Goal: Task Accomplishment & Management: Complete application form

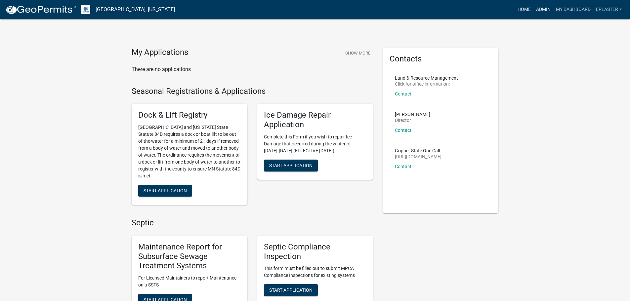
drag, startPoint x: 535, startPoint y: 7, endPoint x: 525, endPoint y: 9, distance: 10.7
click at [535, 7] on link "Admin" at bounding box center [543, 9] width 20 height 13
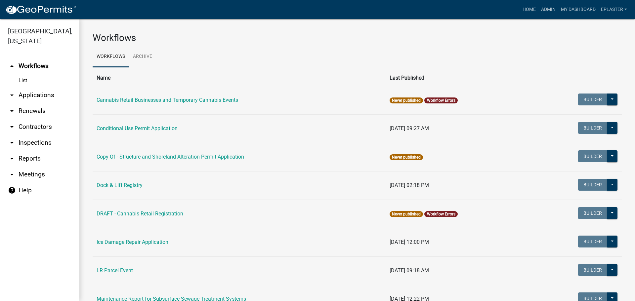
click at [37, 94] on link "arrow_drop_down Applications" at bounding box center [39, 95] width 79 height 16
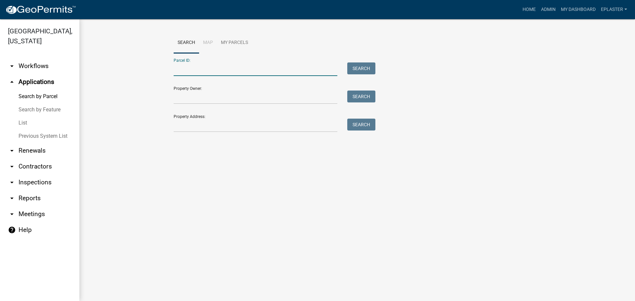
click at [210, 69] on input "Parcel ID:" at bounding box center [256, 69] width 164 height 14
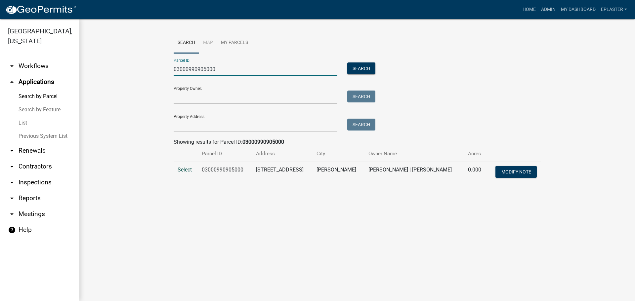
type input "03000990905000"
click at [181, 170] on span "Select" at bounding box center [185, 170] width 14 height 6
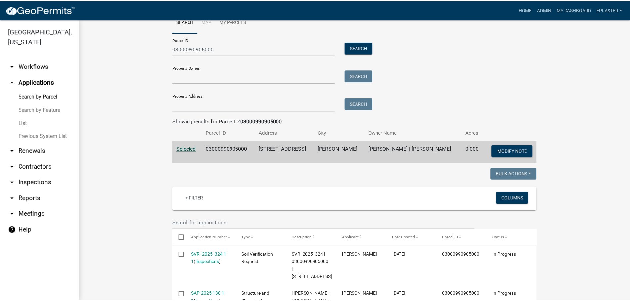
scroll to position [223, 0]
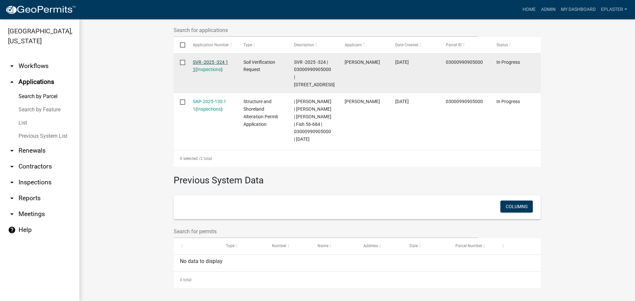
click at [215, 60] on link "SVR -2025 -324 1 1" at bounding box center [210, 66] width 35 height 13
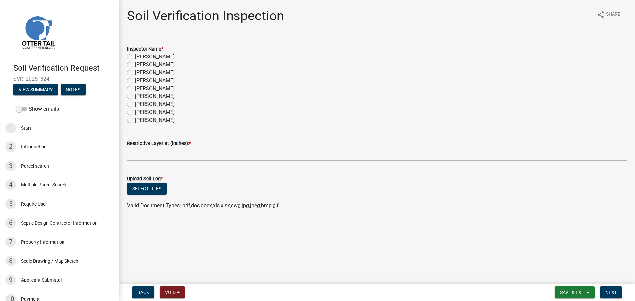
click at [135, 95] on label "[PERSON_NAME]" at bounding box center [155, 97] width 40 height 8
click at [135, 95] on input "[PERSON_NAME]" at bounding box center [137, 95] width 4 height 4
radio input "true"
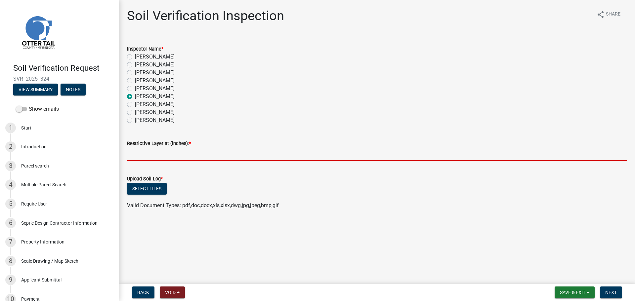
click at [142, 160] on input "text" at bounding box center [377, 154] width 500 height 14
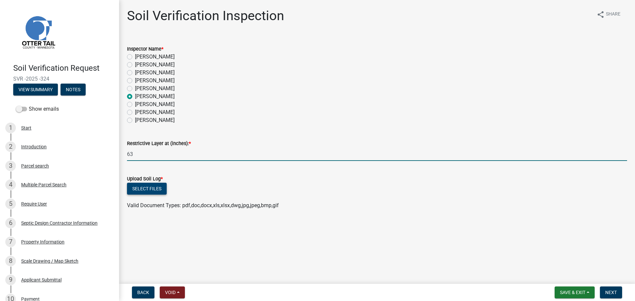
type input "63"
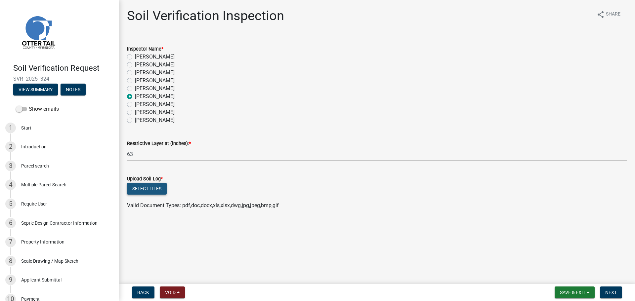
click at [143, 192] on button "Select files" at bounding box center [147, 189] width 40 height 12
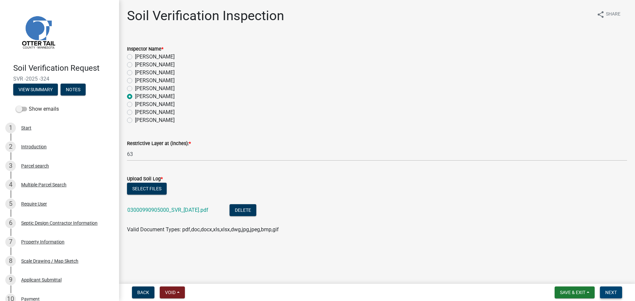
click at [618, 294] on button "Next" at bounding box center [611, 293] width 22 height 12
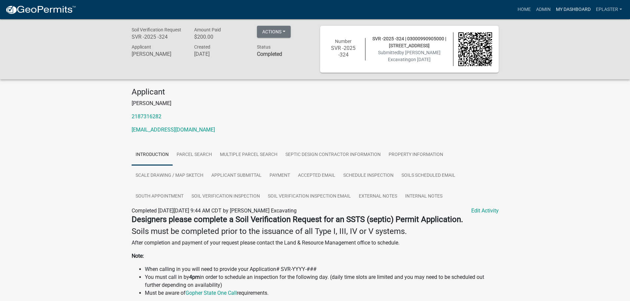
click at [562, 10] on link "My Dashboard" at bounding box center [573, 9] width 40 height 13
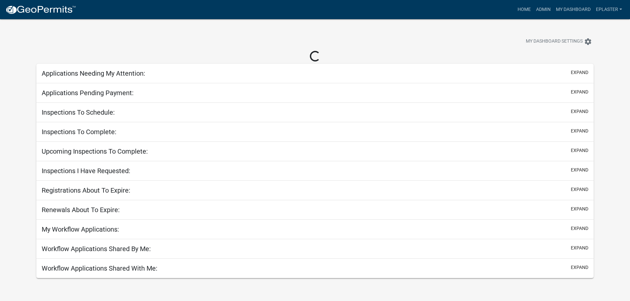
select select "3: 100"
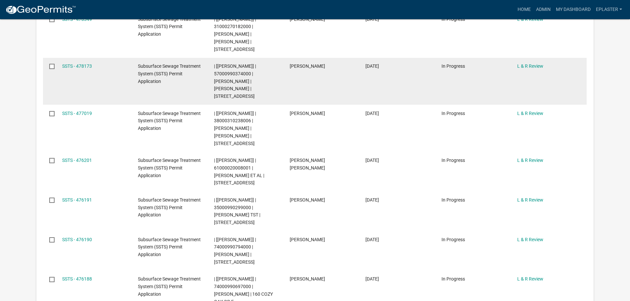
scroll to position [25, 0]
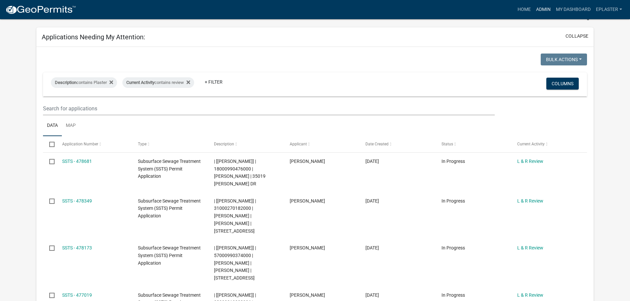
drag, startPoint x: 544, startPoint y: 7, endPoint x: 531, endPoint y: 16, distance: 15.7
click at [544, 7] on link "Admin" at bounding box center [543, 9] width 20 height 13
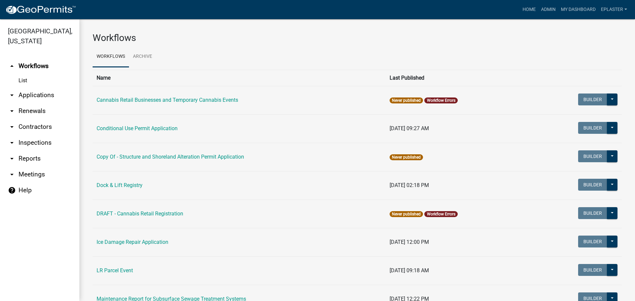
click at [46, 98] on link "arrow_drop_down Applications" at bounding box center [39, 95] width 79 height 16
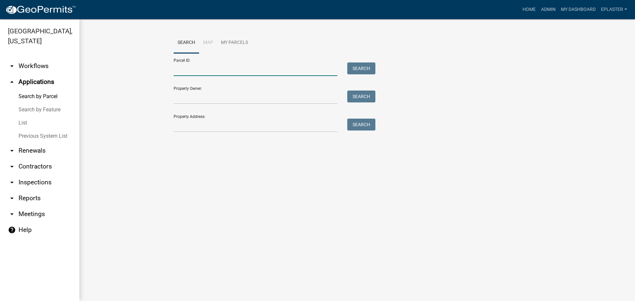
click at [230, 70] on input "Parcel ID:" at bounding box center [256, 69] width 164 height 14
paste input "[CREDIT_CARD_NUMBER]"
type input "[CREDIT_CARD_NUMBER]"
click at [368, 61] on div "Parcel ID: [CREDIT_CARD_NUMBER] Search" at bounding box center [273, 64] width 198 height 23
click at [363, 70] on button "Search" at bounding box center [361, 68] width 28 height 12
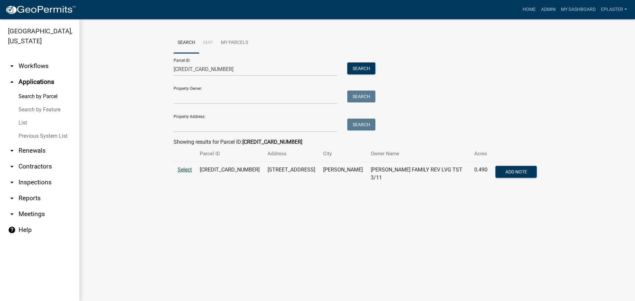
click at [186, 171] on span "Select" at bounding box center [185, 170] width 14 height 6
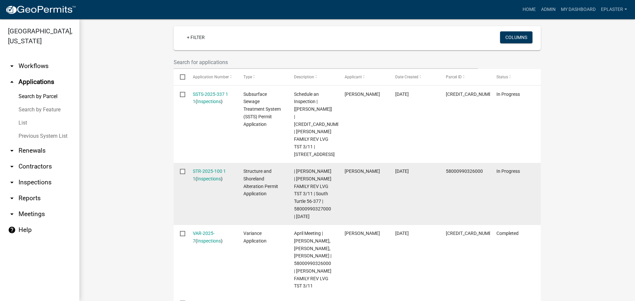
scroll to position [174, 0]
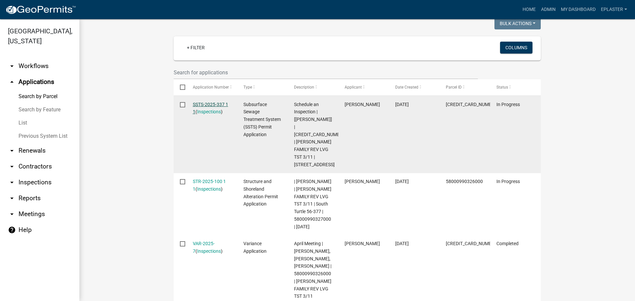
click at [217, 102] on link "SSTS-2025-337 1 1" at bounding box center [210, 108] width 35 height 13
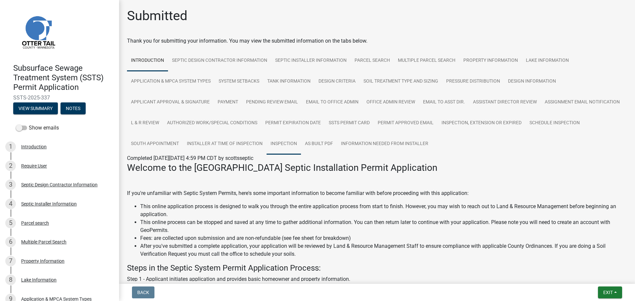
click at [301, 149] on link "Inspection" at bounding box center [283, 144] width 34 height 21
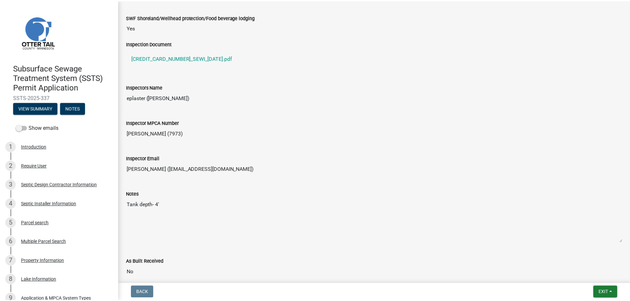
scroll to position [603, 0]
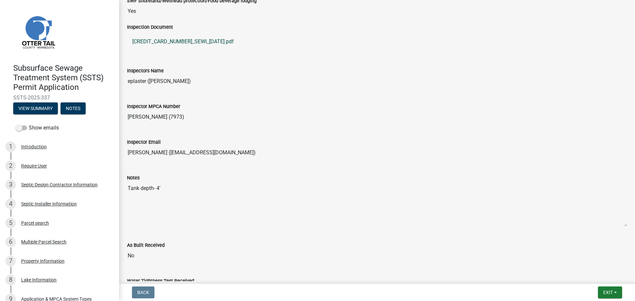
click at [173, 43] on link "[CREDIT_CARD_NUMBER]_SEWI_[DATE].pdf" at bounding box center [377, 42] width 500 height 16
click at [613, 291] on button "Exit" at bounding box center [610, 293] width 24 height 12
click at [601, 279] on button "Save & Exit" at bounding box center [595, 275] width 53 height 16
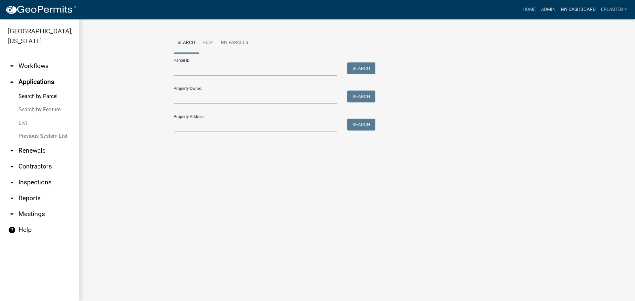
click at [571, 9] on link "My Dashboard" at bounding box center [578, 9] width 40 height 13
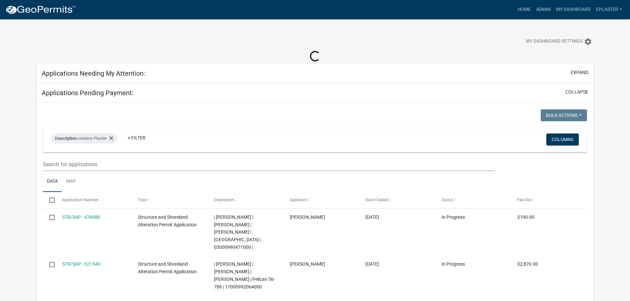
select select "3: 100"
